Goal: Task Accomplishment & Management: Manage account settings

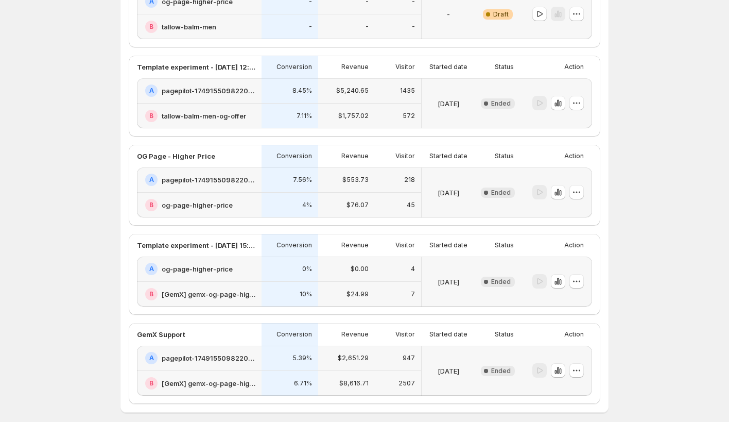
scroll to position [177, 0]
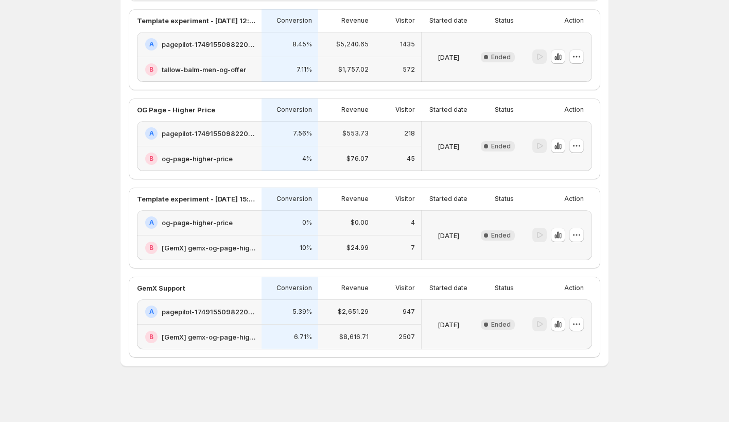
click at [209, 218] on h2 "og-page-higher-price" at bounding box center [197, 222] width 71 height 10
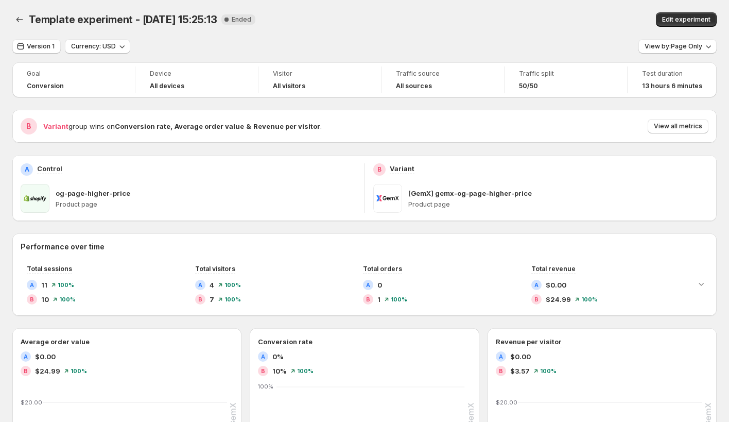
click at [86, 192] on p "og-page-higher-price" at bounding box center [93, 193] width 75 height 10
copy p "og-page-higher-price"
click at [22, 19] on icon "Back" at bounding box center [19, 19] width 10 height 10
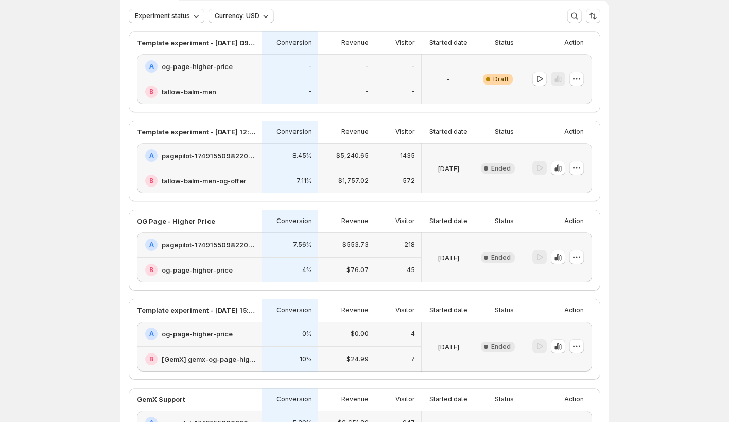
scroll to position [177, 0]
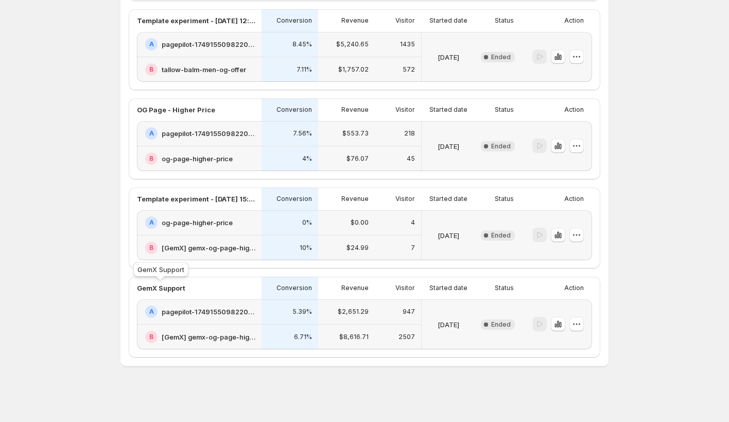
click at [174, 289] on p "GemX Support" at bounding box center [161, 288] width 48 height 10
click at [198, 307] on h2 "pagepilot-1749155098220-358935" at bounding box center [209, 311] width 94 height 10
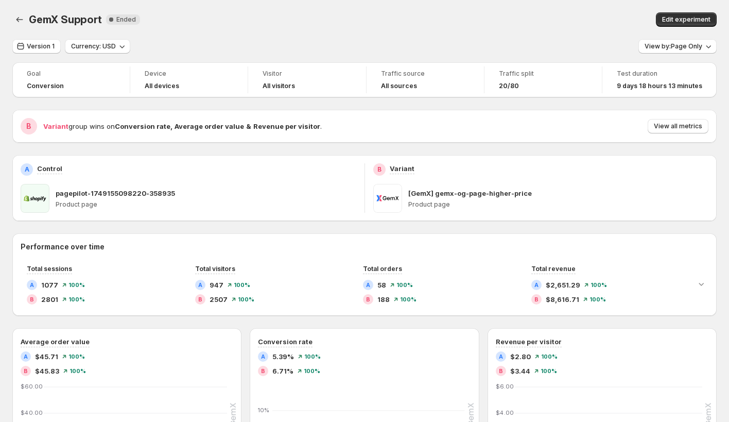
click at [115, 190] on p "pagepilot-1749155098220-358935" at bounding box center [115, 193] width 119 height 10
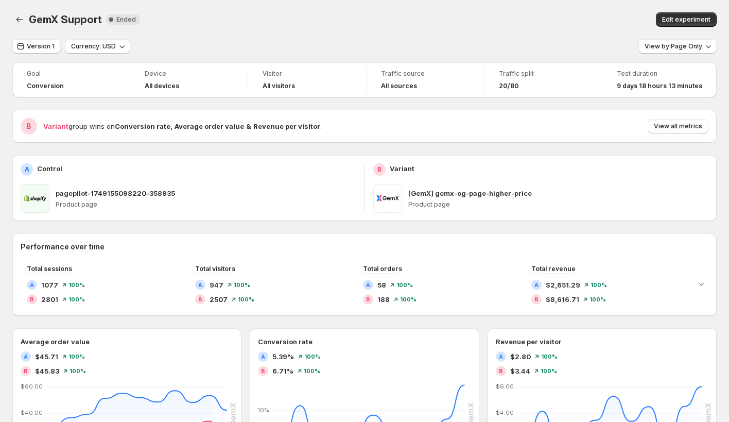
click at [115, 190] on p "pagepilot-1749155098220-358935" at bounding box center [115, 193] width 119 height 10
click at [527, 194] on div "[GemX] gemx-og-page-higher-price" at bounding box center [558, 193] width 301 height 10
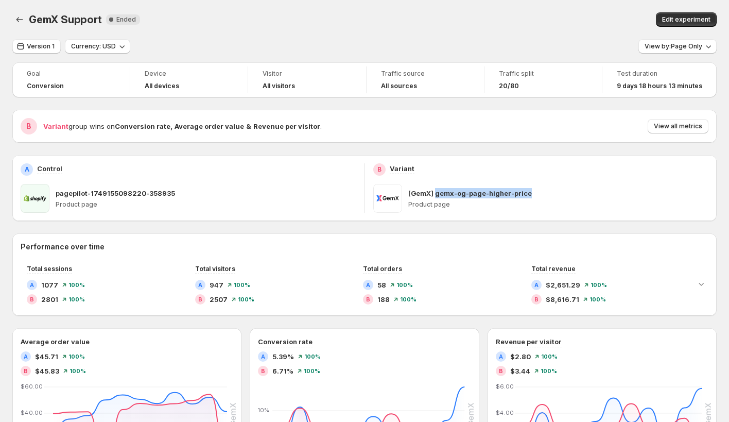
drag, startPoint x: 549, startPoint y: 195, endPoint x: 434, endPoint y: 197, distance: 115.3
click at [434, 197] on div "[GemX] gemx-og-page-higher-price" at bounding box center [558, 193] width 301 height 10
copy p "gemx-og-page-higher-price"
click at [445, 192] on p "[GemX] gemx-og-page-higher-price" at bounding box center [470, 193] width 124 height 10
click at [514, 200] on p "Product page" at bounding box center [558, 204] width 301 height 8
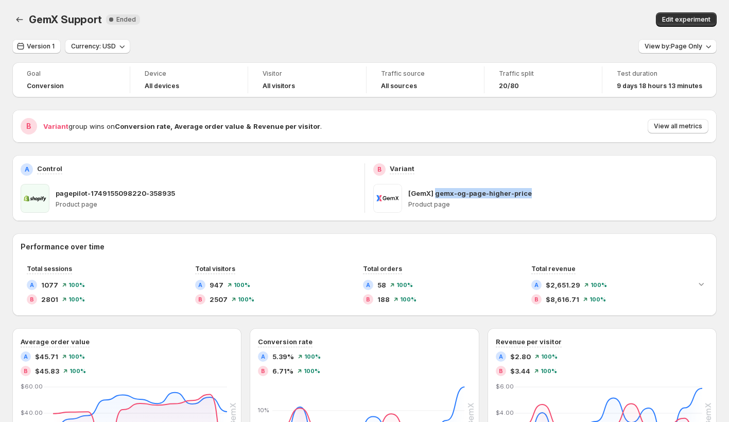
drag, startPoint x: 532, startPoint y: 196, endPoint x: 436, endPoint y: 196, distance: 95.7
click at [436, 196] on div "[GemX] gemx-og-page-higher-price" at bounding box center [558, 193] width 301 height 10
copy p "gemx-og-page-higher-price"
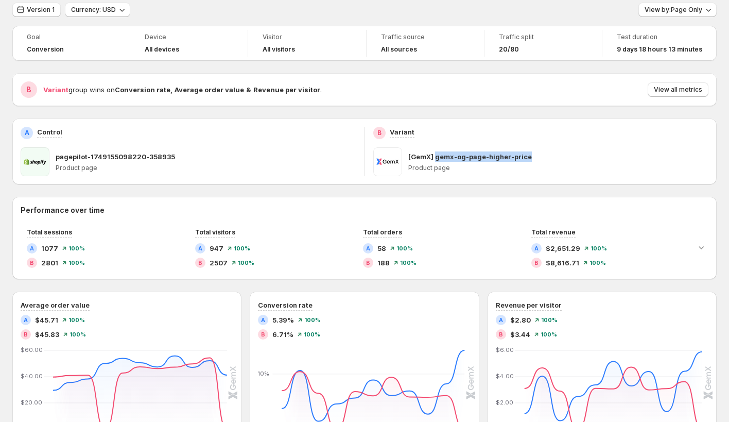
scroll to position [37, 0]
drag, startPoint x: 411, startPoint y: 168, endPoint x: 437, endPoint y: 168, distance: 26.2
click at [435, 168] on p "Product page" at bounding box center [558, 167] width 301 height 8
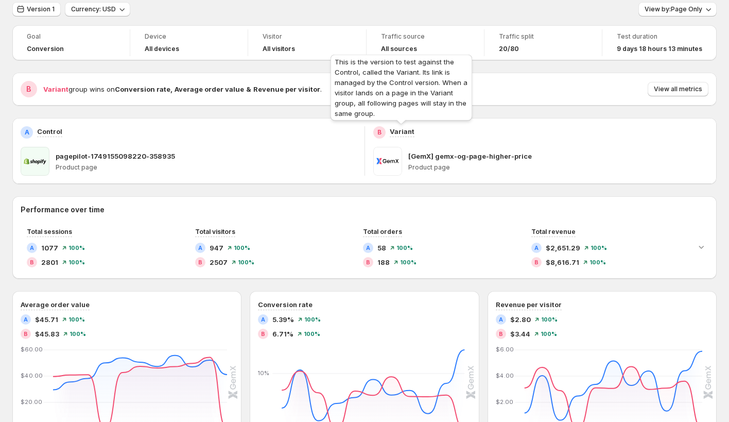
click at [390, 118] on div "This is the version to test against the Control, called the Variant. Its link i…" at bounding box center [401, 89] width 146 height 74
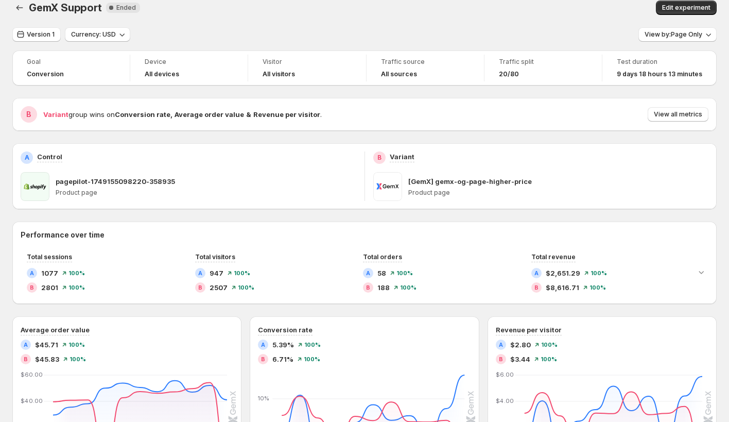
scroll to position [0, 0]
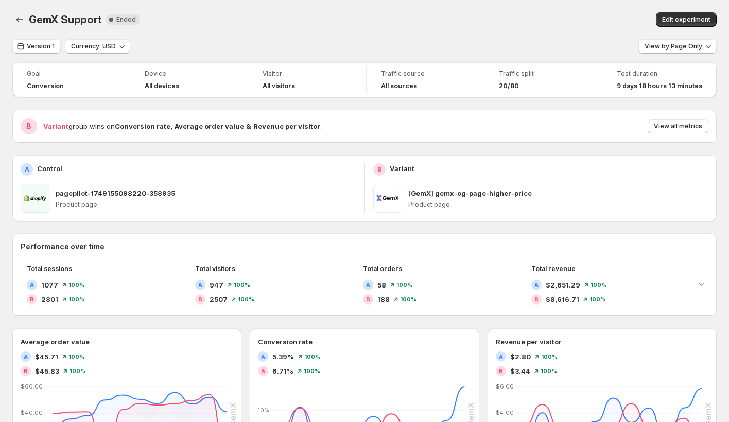
click at [52, 19] on span "GemX Support" at bounding box center [65, 19] width 73 height 12
copy span "GemX Support"
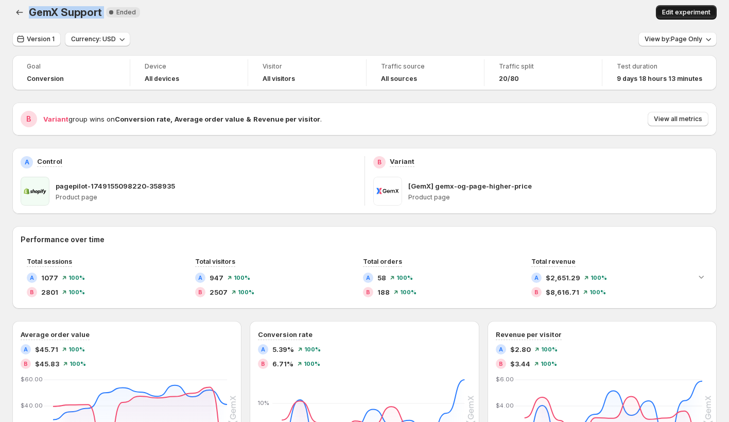
click at [678, 13] on span "Edit experiment" at bounding box center [686, 12] width 48 height 8
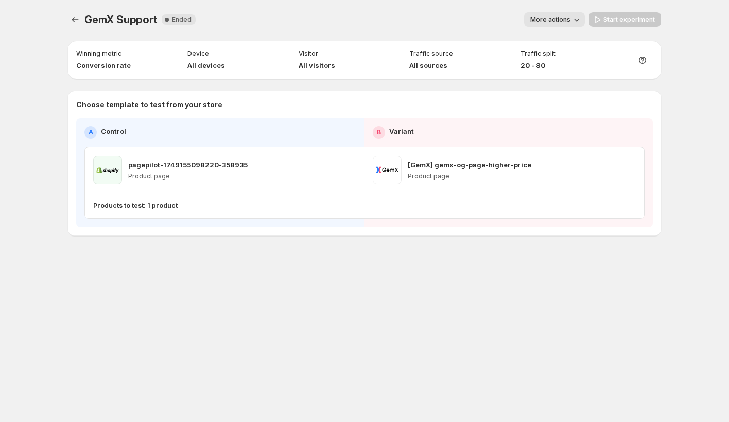
click at [163, 205] on p "Products to test: 1 product" at bounding box center [135, 205] width 84 height 8
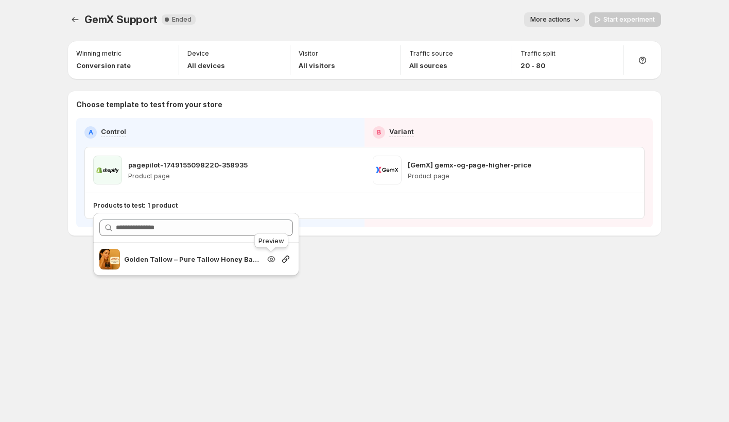
click at [268, 258] on icon "Search for and select a customer segment" at bounding box center [271, 259] width 10 height 10
click at [222, 165] on p "pagepilot-1749155098220-358935" at bounding box center [187, 165] width 119 height 10
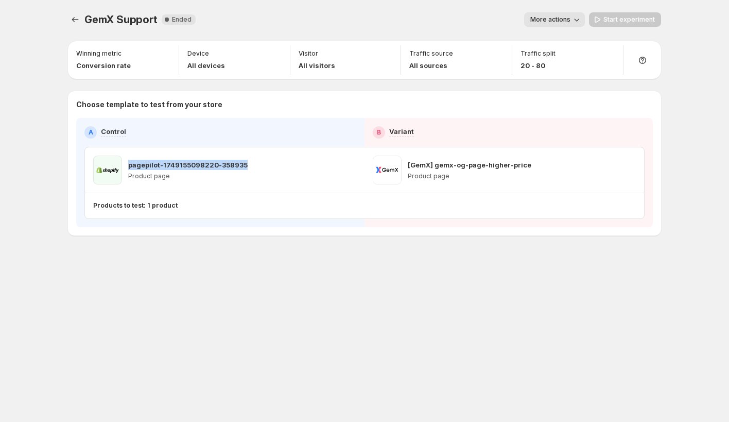
drag, startPoint x: 129, startPoint y: 166, endPoint x: 244, endPoint y: 159, distance: 115.0
click at [247, 161] on div "pagepilot-1749155098220-358935 Product page" at bounding box center [224, 169] width 263 height 29
copy p "pagepilot-1749155098220-358935"
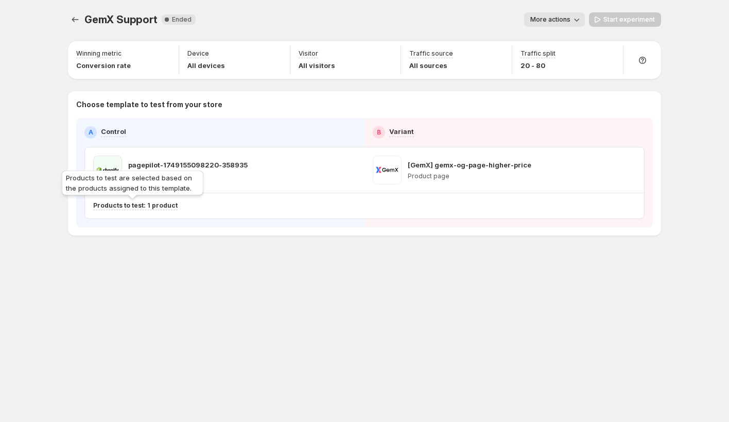
click at [138, 204] on p "Products to test: 1 product" at bounding box center [135, 205] width 84 height 8
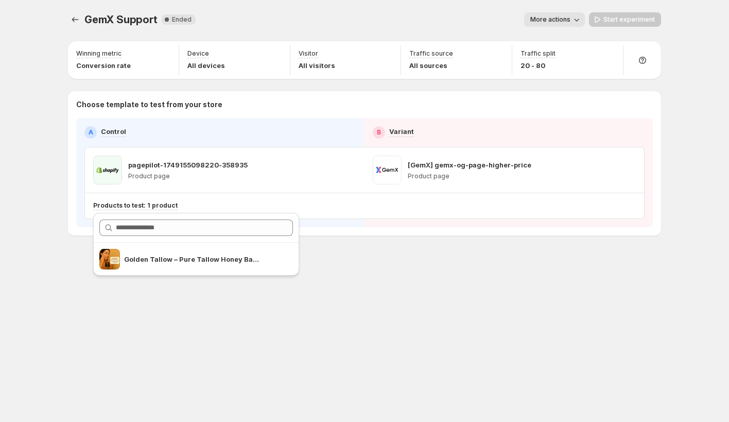
click at [184, 159] on div "pagepilot-1749155098220-358935 Product page" at bounding box center [187, 169] width 119 height 29
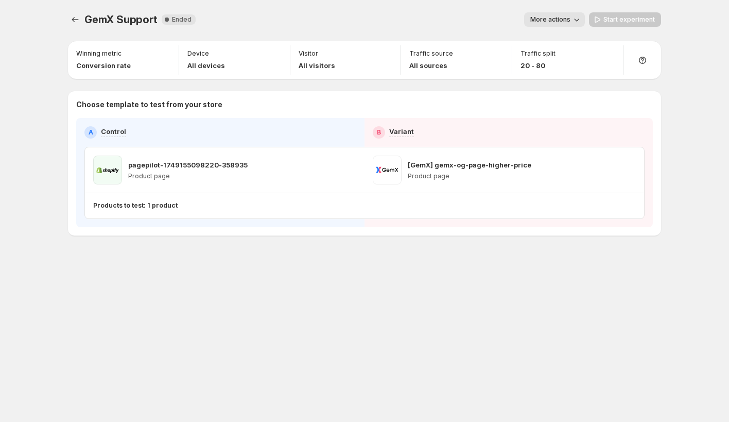
click at [183, 161] on p "pagepilot-1749155098220-358935" at bounding box center [187, 165] width 119 height 10
click at [156, 203] on p "Products to test: 1 product" at bounding box center [135, 205] width 84 height 8
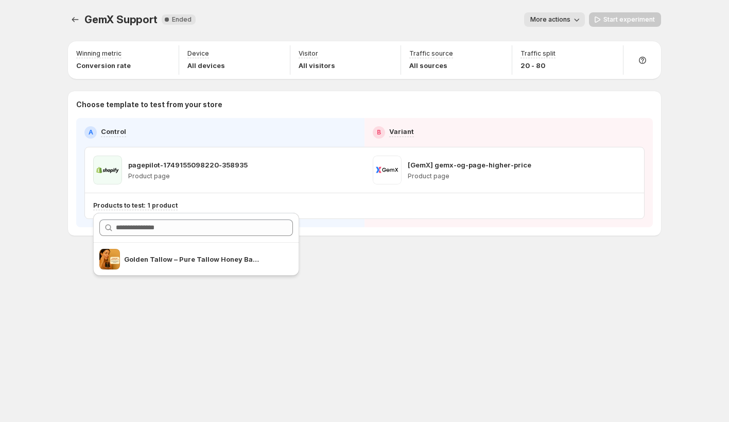
click at [169, 306] on div "GemX Support. This page is ready GemX Support New Complete Ended More actions M…" at bounding box center [365, 211] width 618 height 422
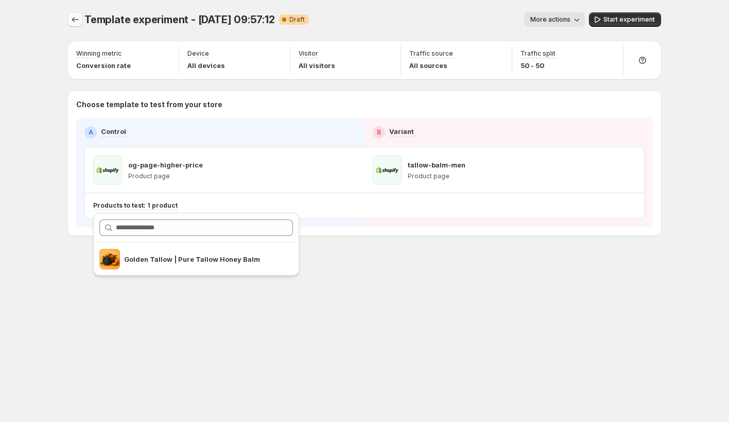
click at [74, 21] on icon "Experiments" at bounding box center [75, 19] width 10 height 10
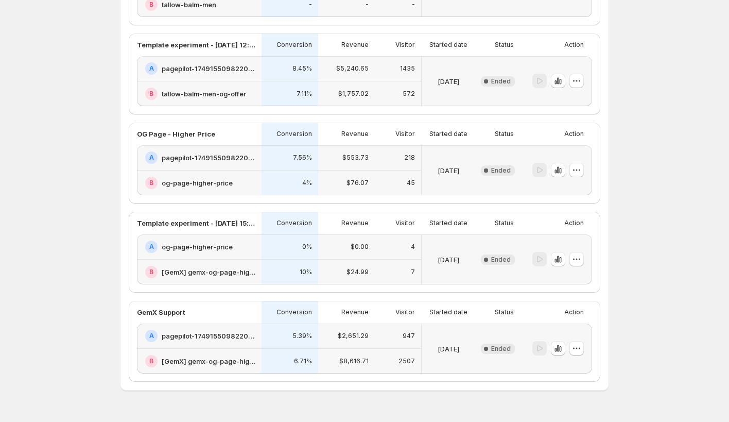
scroll to position [177, 0]
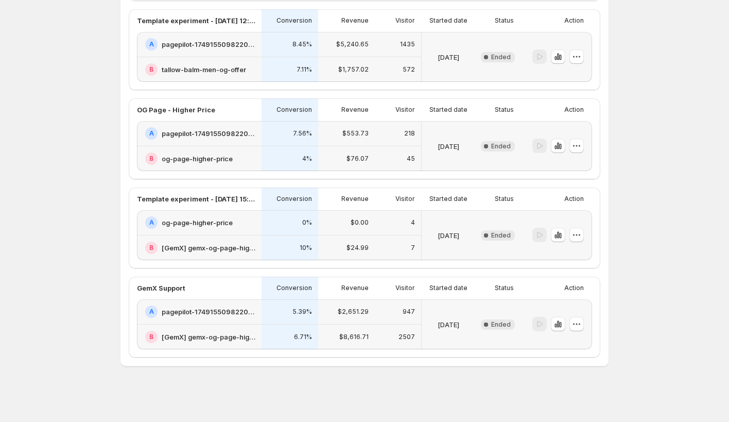
click at [191, 308] on h2 "pagepilot-1749155098220-358935" at bounding box center [209, 311] width 94 height 10
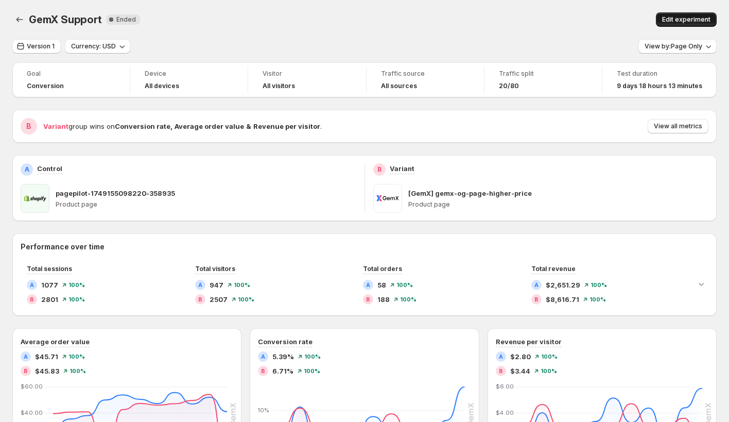
click at [679, 20] on span "Edit experiment" at bounding box center [686, 19] width 48 height 8
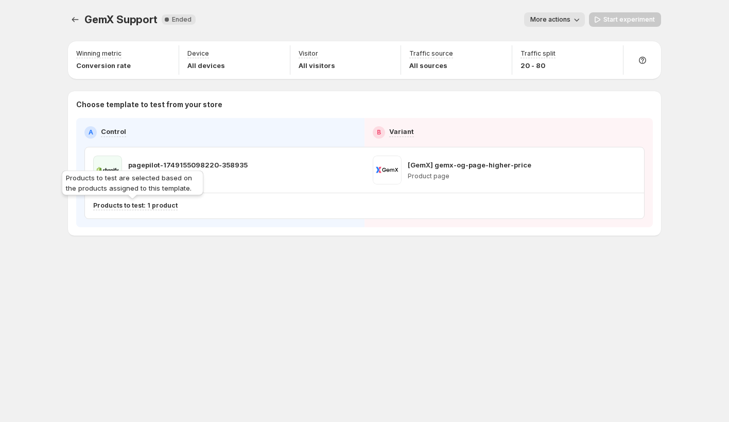
click at [162, 206] on p "Products to test: 1 product" at bounding box center [135, 205] width 84 height 8
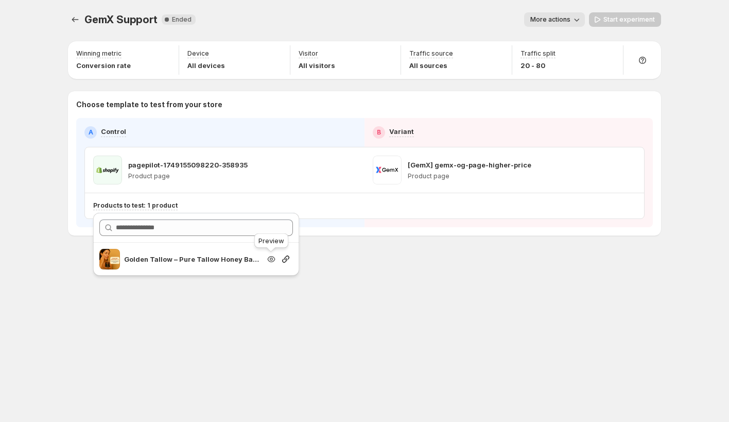
click at [273, 260] on icon "Search for and select a customer segment" at bounding box center [271, 259] width 10 height 10
drag, startPoint x: 122, startPoint y: 259, endPoint x: 253, endPoint y: 252, distance: 131.4
click at [255, 253] on div "Golden Tallow – Pure Tallow Honey Balm" at bounding box center [179, 259] width 161 height 21
drag, startPoint x: 266, startPoint y: 161, endPoint x: 131, endPoint y: 161, distance: 134.3
click at [129, 162] on div "pagepilot-1749155098220-358935 Product page" at bounding box center [224, 169] width 263 height 29
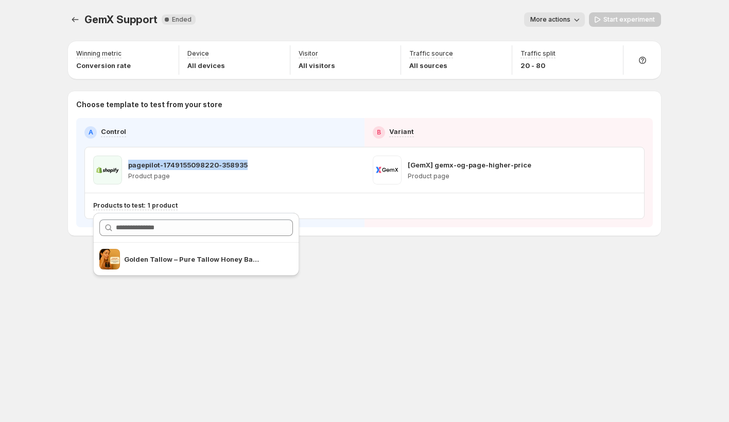
copy p "pagepilot-1749155098220-358935"
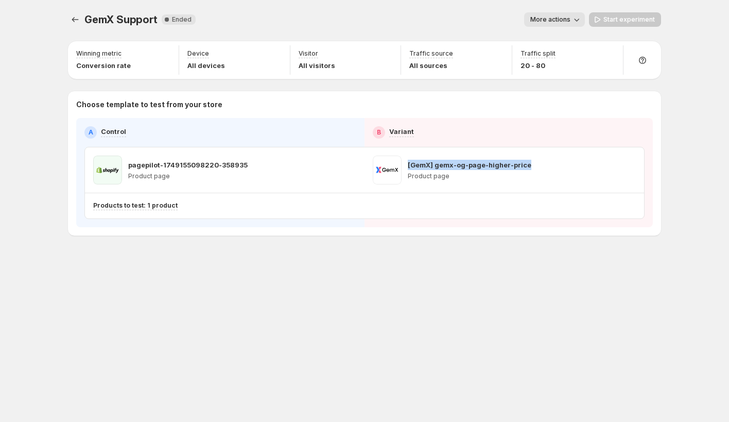
drag, startPoint x: 537, startPoint y: 164, endPoint x: 407, endPoint y: 164, distance: 129.7
click at [407, 164] on div "[GemX] gemx-og-page-higher-price Product page" at bounding box center [504, 169] width 263 height 29
copy p "[GemX] gemx-og-page-higher-price"
click at [199, 164] on p "pagepilot-1749155098220-358935" at bounding box center [187, 165] width 119 height 10
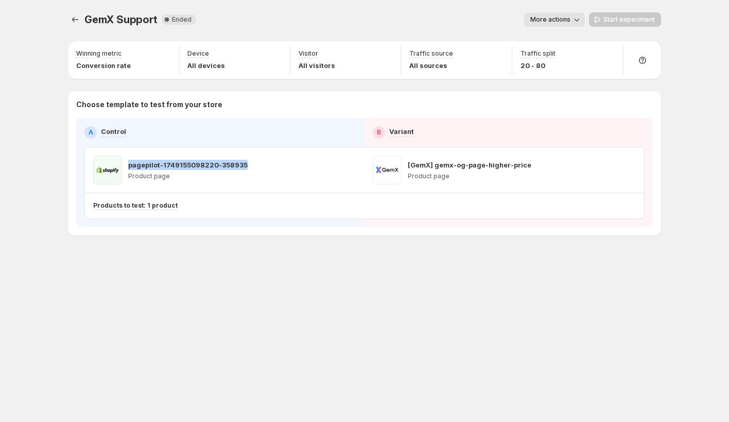
click at [199, 164] on p "pagepilot-1749155098220-358935" at bounding box center [187, 165] width 119 height 10
copy p "pagepilot-1749155098220-358935"
drag, startPoint x: 257, startPoint y: 163, endPoint x: 129, endPoint y: 162, distance: 128.2
click at [127, 163] on div "pagepilot-1749155098220-358935 Product page" at bounding box center [224, 169] width 263 height 29
copy p "pagepilot-1749155098220-358935"
